Goal: Transaction & Acquisition: Obtain resource

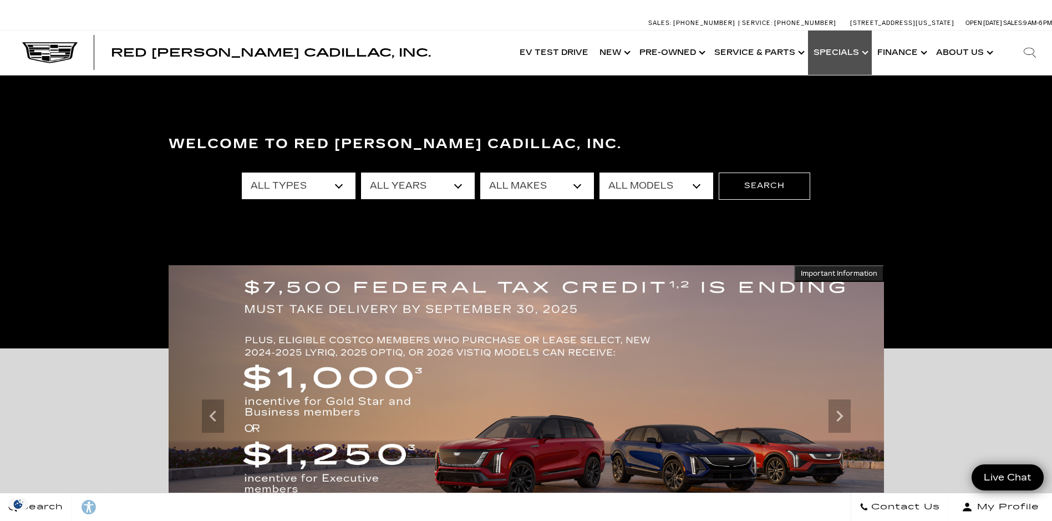
click at [830, 47] on link "Show Specials" at bounding box center [840, 53] width 64 height 44
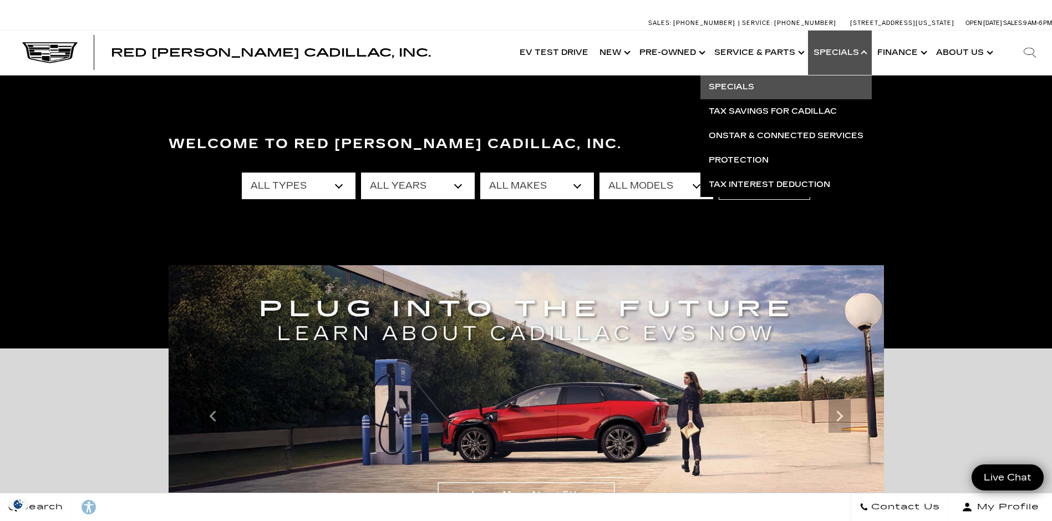
click at [763, 90] on link "Specials" at bounding box center [786, 87] width 171 height 24
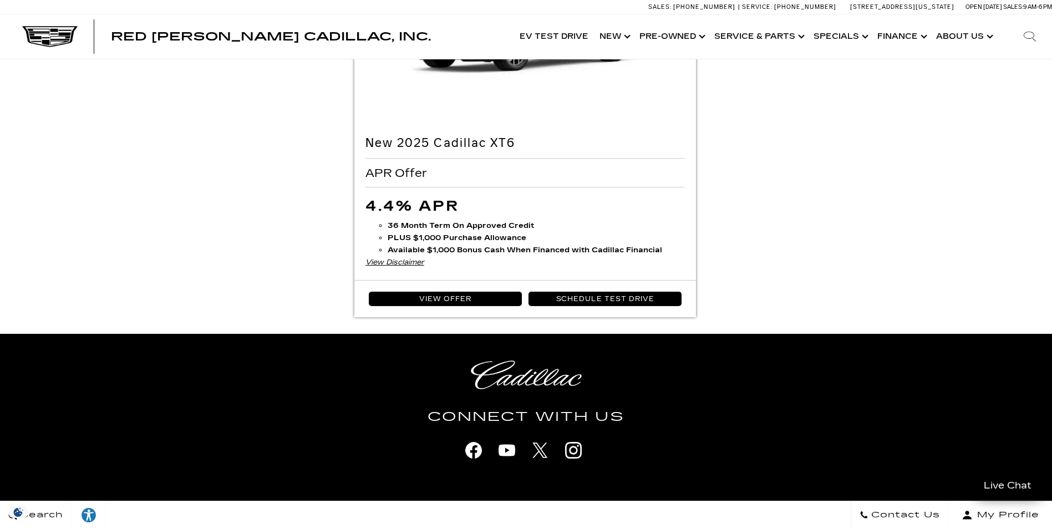
scroll to position [1997, 0]
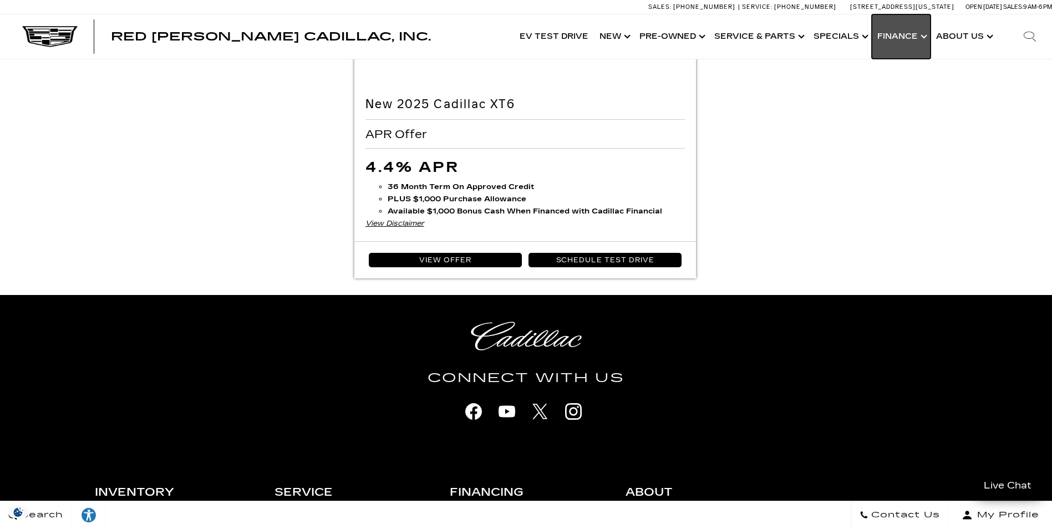
click at [892, 32] on link "Show Finance" at bounding box center [901, 36] width 59 height 44
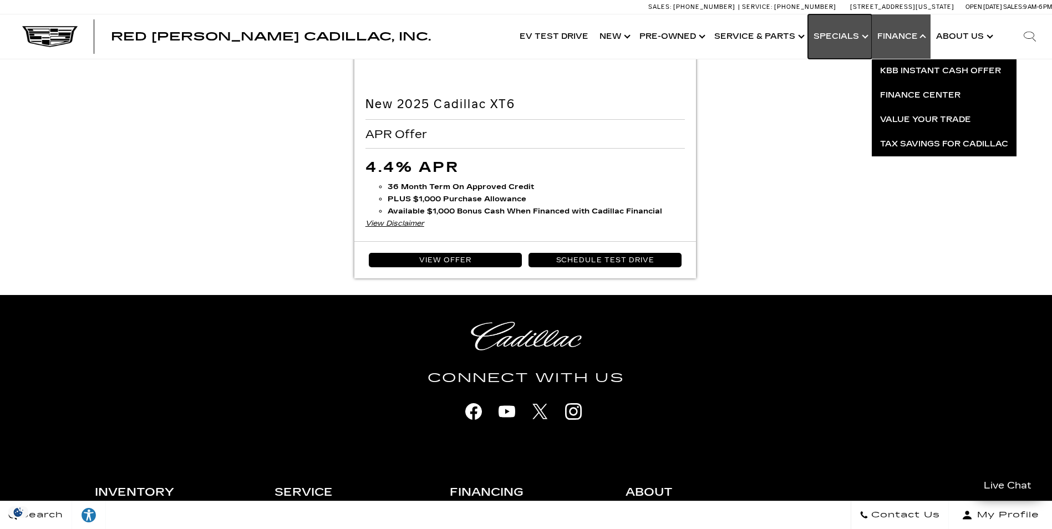
click at [852, 33] on link "Show Specials" at bounding box center [840, 36] width 64 height 44
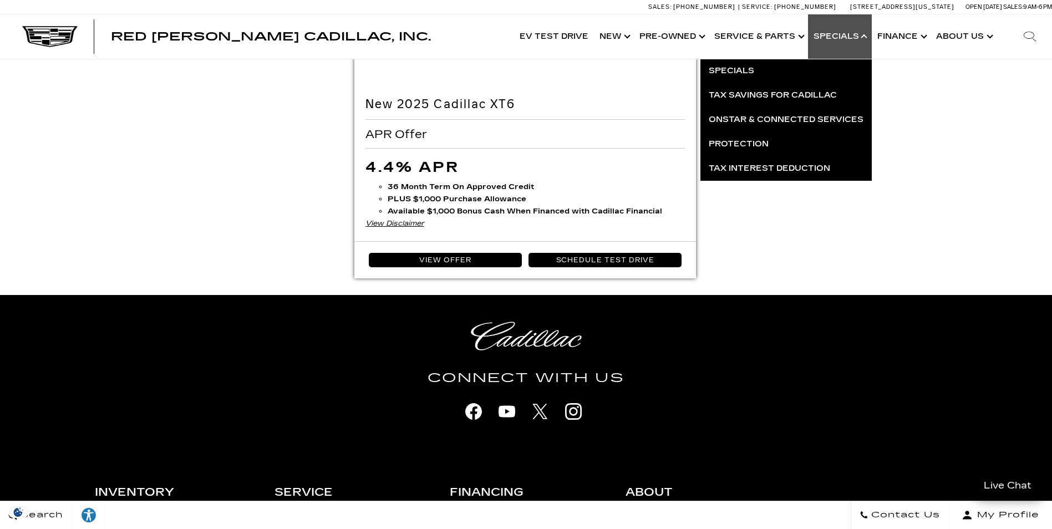
drag, startPoint x: 746, startPoint y: 188, endPoint x: 678, endPoint y: 161, distance: 72.7
